Goal: Ask a question

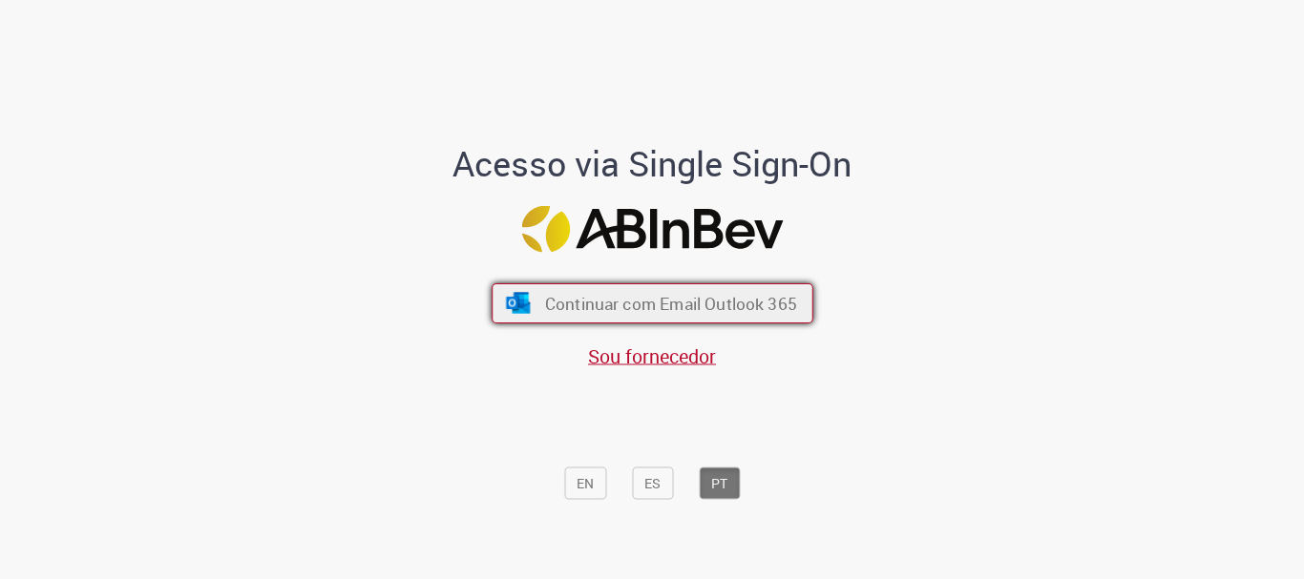
click at [654, 319] on button "Continuar com Email Outlook 365" at bounding box center [653, 303] width 322 height 40
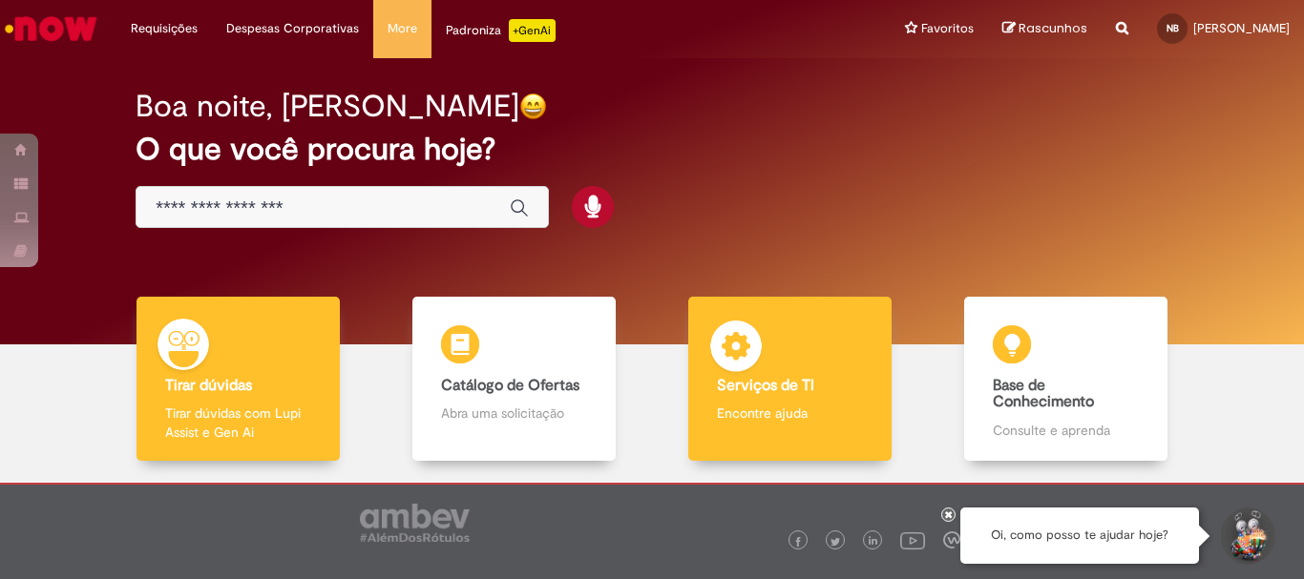
click at [753, 419] on p "Encontre ajuda" at bounding box center [789, 413] width 145 height 19
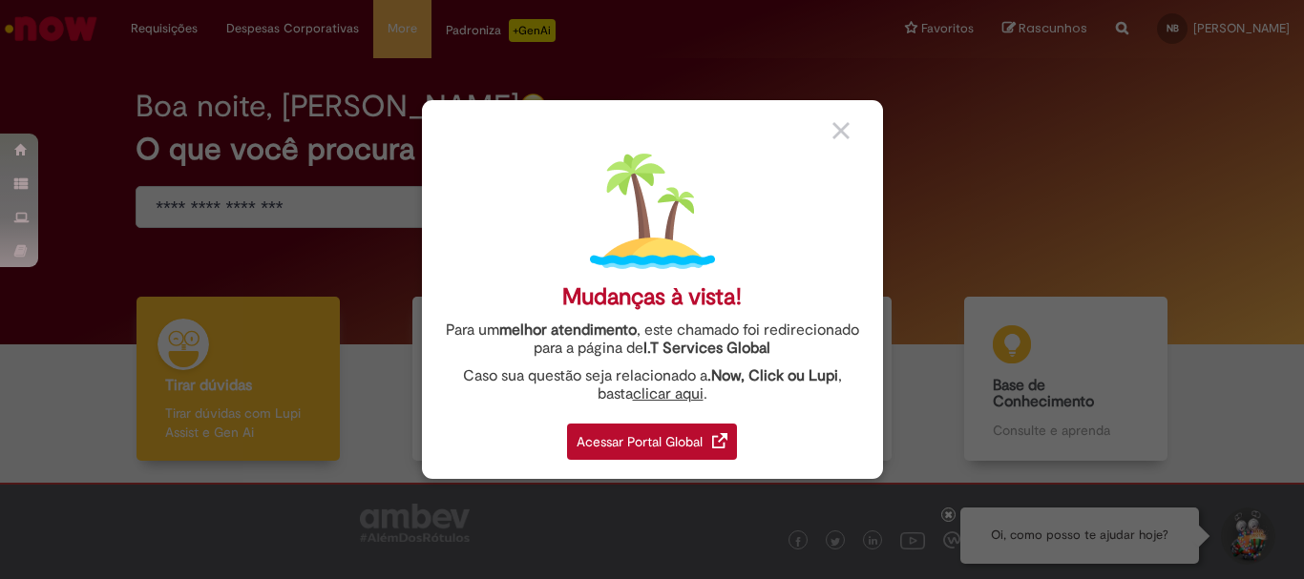
click at [609, 449] on div "Acessar Portal Global" at bounding box center [652, 442] width 170 height 36
